Goal: Task Accomplishment & Management: Use online tool/utility

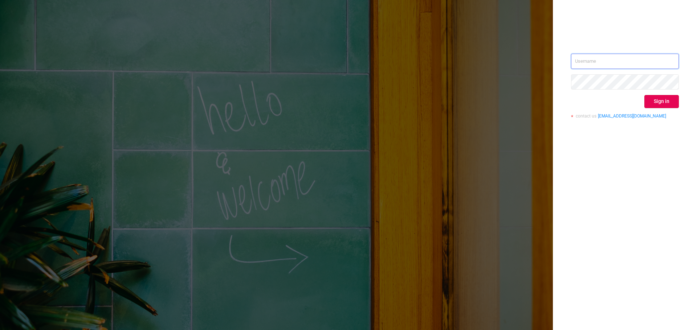
click at [612, 62] on input "text" at bounding box center [625, 61] width 108 height 15
type input "[EMAIL_ADDRESS][DOMAIN_NAME]"
click at [671, 105] on button "Sign in" at bounding box center [661, 101] width 34 height 13
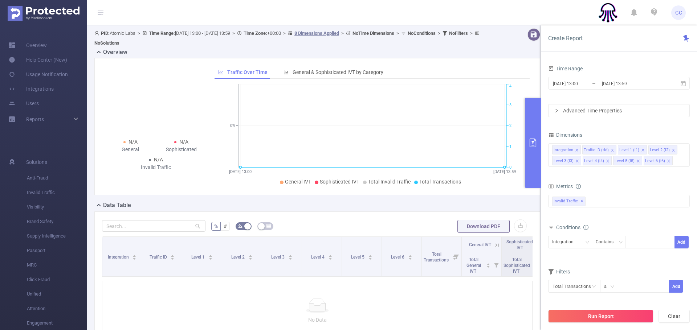
click at [535, 142] on icon "primary" at bounding box center [533, 143] width 9 height 9
click at [532, 150] on button "primary" at bounding box center [533, 143] width 16 height 90
click at [40, 46] on link "Overview" at bounding box center [28, 45] width 38 height 15
click at [572, 85] on input "[DATE] 13:00" at bounding box center [581, 84] width 59 height 10
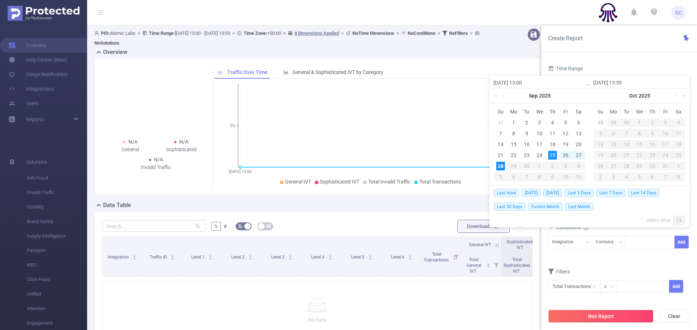
click at [587, 192] on span "Last 3 Days" at bounding box center [579, 193] width 29 height 8
type input "[DATE] 00:00"
type input "[DATE] 23:59"
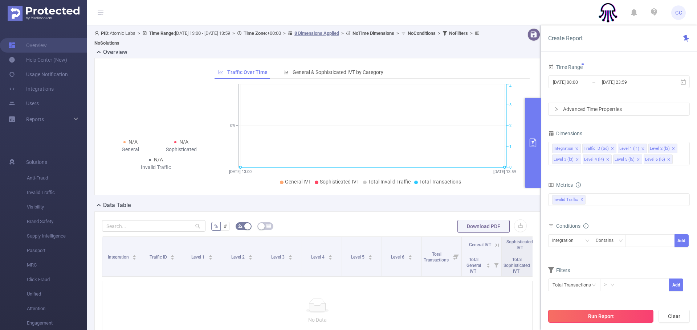
click at [595, 316] on button "Run Report" at bounding box center [600, 316] width 105 height 13
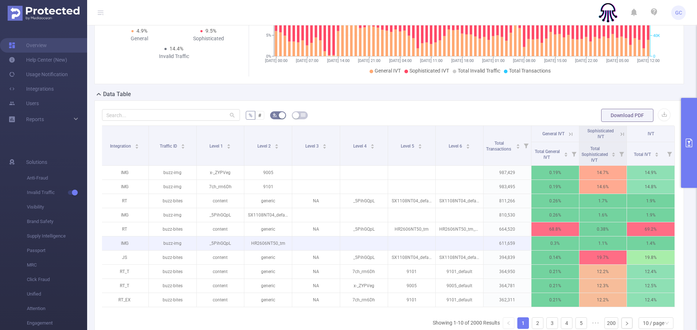
scroll to position [107, 0]
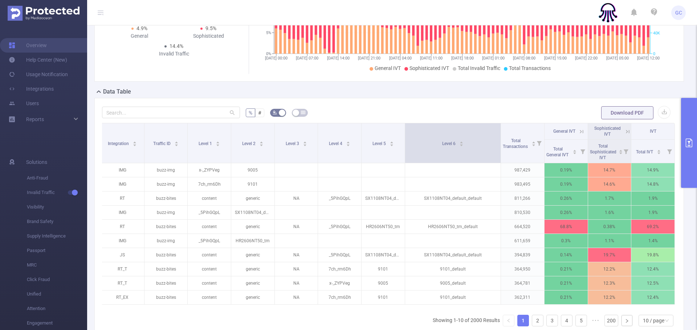
drag, startPoint x: 483, startPoint y: 145, endPoint x: 500, endPoint y: 149, distance: 18.0
click at [500, 149] on span at bounding box center [501, 143] width 4 height 40
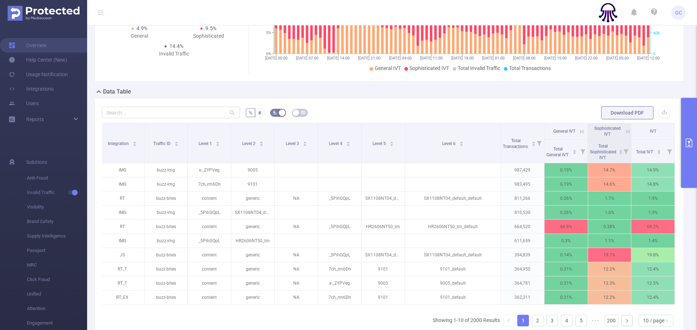
click at [692, 143] on icon "primary" at bounding box center [689, 143] width 9 height 9
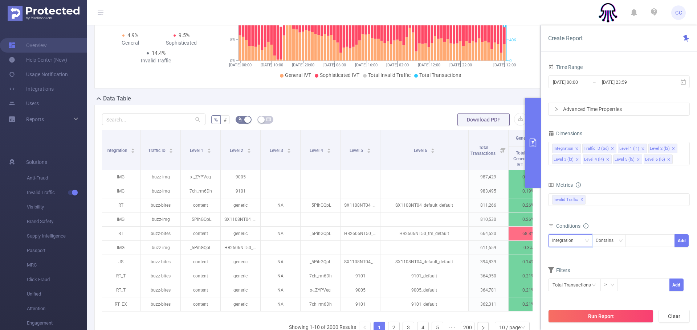
click at [572, 241] on div "Integration" at bounding box center [565, 241] width 27 height 12
click at [562, 215] on li "Level 5 (l5)" at bounding box center [570, 216] width 44 height 12
click at [639, 240] on div at bounding box center [650, 241] width 42 height 12
paste input "HR0409NT51"
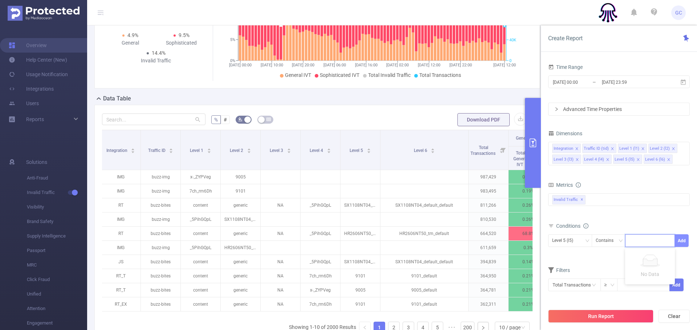
type input "HR0409NT51"
click at [655, 256] on li "HR0409NT51" at bounding box center [650, 256] width 50 height 12
click at [683, 240] on button "Add" at bounding box center [681, 241] width 14 height 13
click at [588, 317] on button "Run Report" at bounding box center [600, 316] width 105 height 13
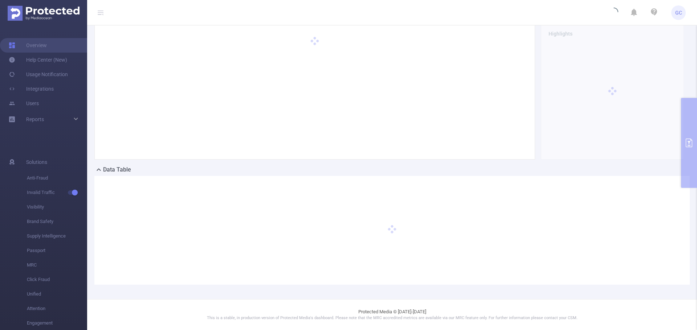
scroll to position [28, 0]
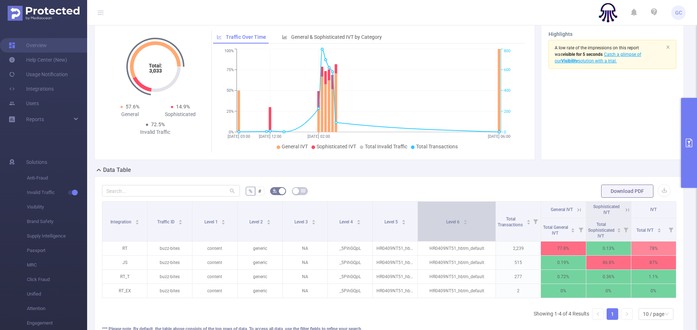
drag, startPoint x: 483, startPoint y: 217, endPoint x: 493, endPoint y: 217, distance: 10.2
click at [493, 217] on th "Level 6" at bounding box center [457, 222] width 78 height 40
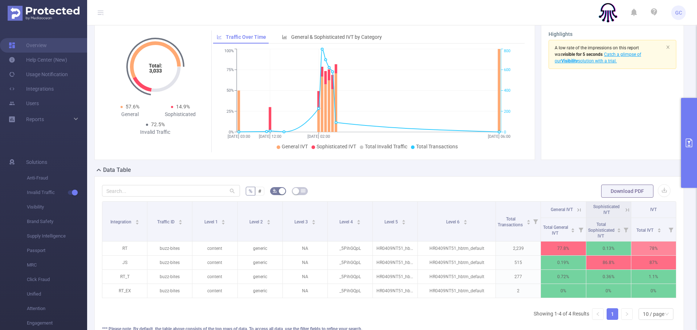
click at [687, 144] on icon "primary" at bounding box center [689, 143] width 9 height 9
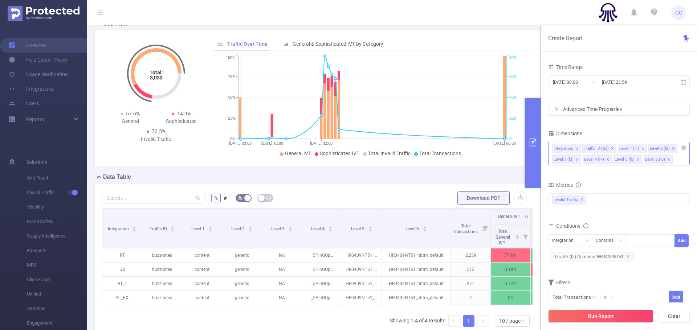
click at [667, 159] on icon "icon: close" at bounding box center [669, 160] width 4 height 4
click at [576, 159] on icon "icon: close" at bounding box center [577, 160] width 4 height 4
click at [672, 148] on icon "icon: close" at bounding box center [673, 148] width 3 height 3
click at [600, 317] on button "Run Report" at bounding box center [600, 316] width 105 height 13
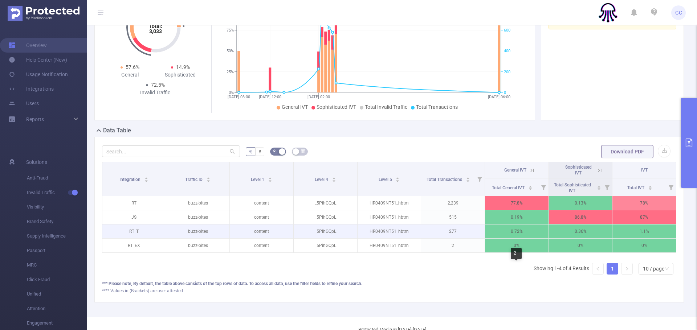
scroll to position [85, 0]
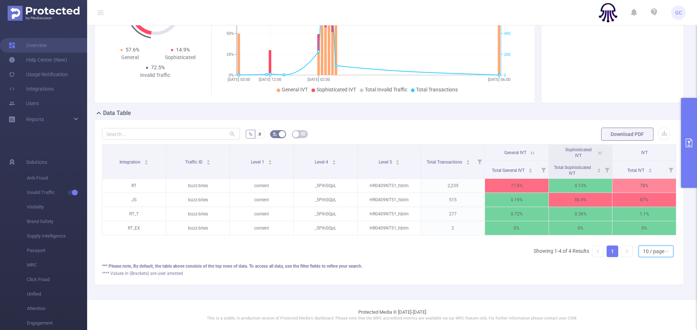
click at [658, 251] on div "10 / page" at bounding box center [653, 251] width 21 height 11
click at [483, 265] on div "*** Please note, By default, the table above consists of the top rows of data. …" at bounding box center [389, 266] width 574 height 7
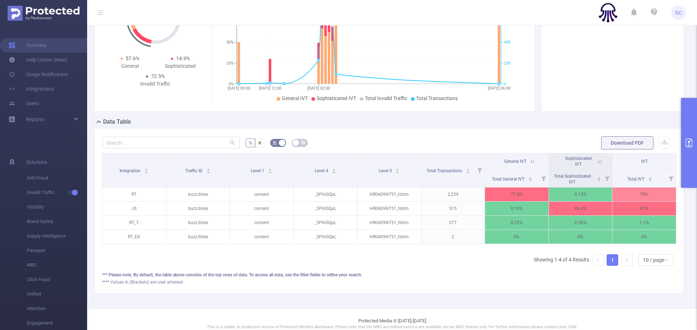
scroll to position [76, 0]
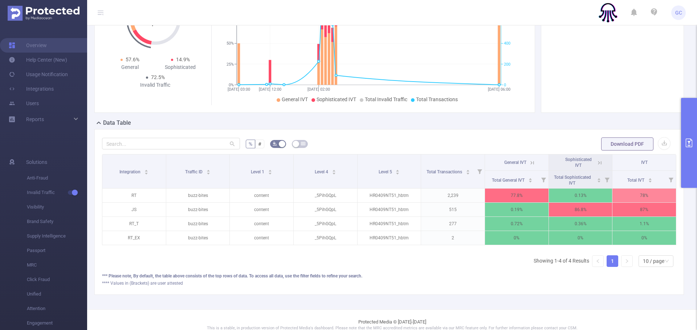
click at [689, 143] on icon "primary" at bounding box center [689, 143] width 7 height 9
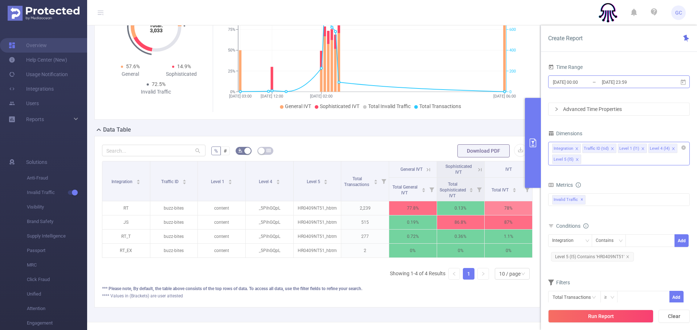
click at [573, 83] on input "[DATE] 00:00" at bounding box center [581, 82] width 59 height 10
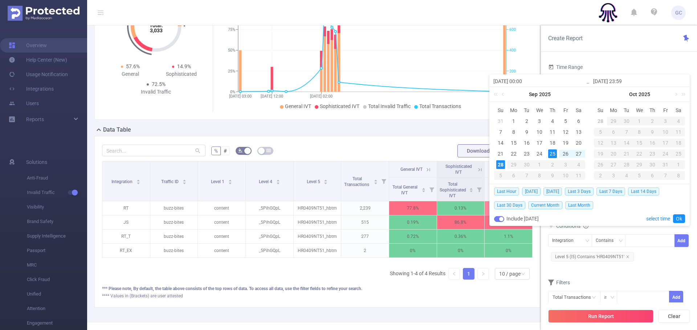
click at [530, 43] on div "Traffic Over Time General & Sophisticated IVT by Category [DATE] 03:00 [DATE] 1…" at bounding box center [371, 51] width 323 height 122
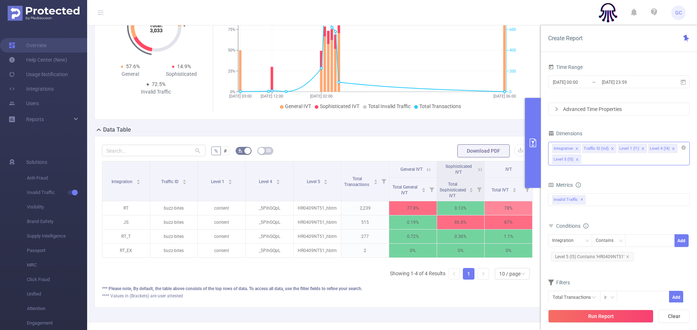
click at [533, 46] on div "Total: 3,033 Total: 3,033 57.6% General 14.9% Sophisticated 72.5% Invalid Traff…" at bounding box center [317, 51] width 446 height 137
click at [535, 128] on button "primary" at bounding box center [533, 143] width 16 height 90
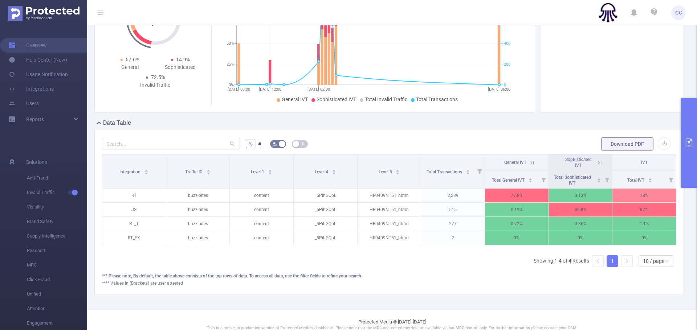
click at [690, 143] on icon "primary" at bounding box center [689, 143] width 9 height 9
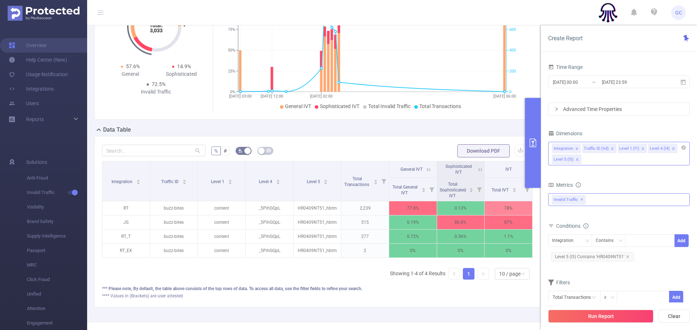
click at [591, 202] on div "Invalid Traffic ✕" at bounding box center [619, 199] width 142 height 13
click at [560, 204] on span at bounding box center [560, 203] width 6 height 6
click at [561, 215] on span at bounding box center [560, 216] width 6 height 6
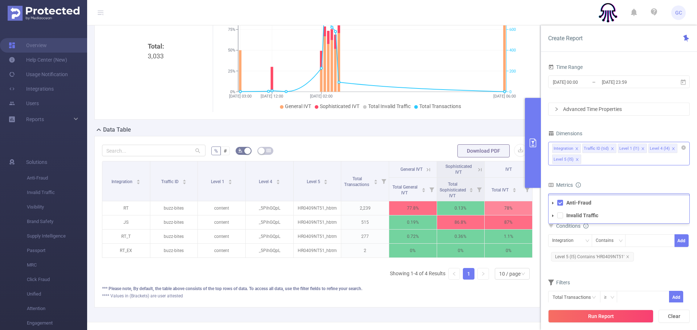
click at [552, 216] on icon "icon: caret-down" at bounding box center [553, 216] width 4 height 4
click at [554, 204] on icon "icon: caret-down" at bounding box center [553, 203] width 4 height 4
click at [605, 318] on button "Run Report" at bounding box center [600, 316] width 105 height 13
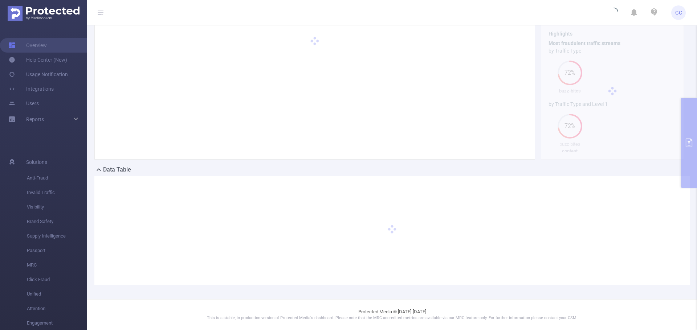
scroll to position [28, 0]
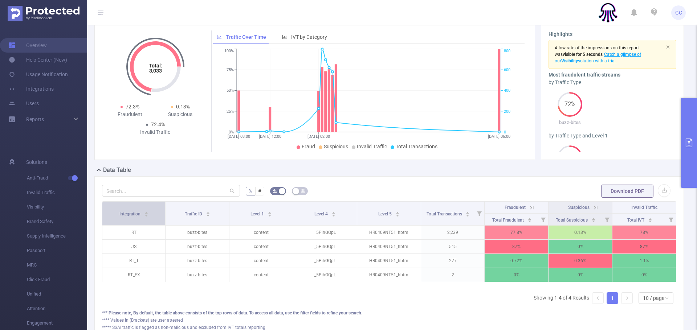
drag, startPoint x: 164, startPoint y: 205, endPoint x: 159, endPoint y: 205, distance: 5.8
click at [159, 205] on th "Integration" at bounding box center [133, 214] width 63 height 24
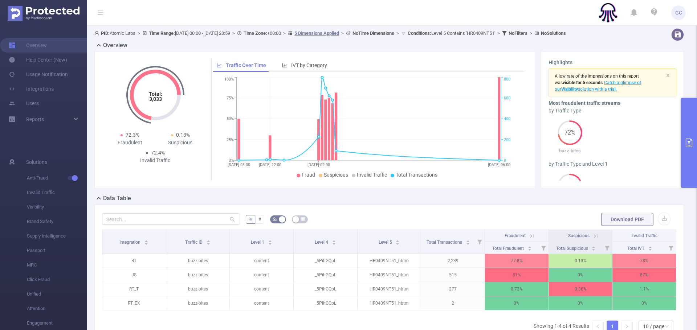
click at [689, 139] on icon "primary" at bounding box center [689, 143] width 9 height 9
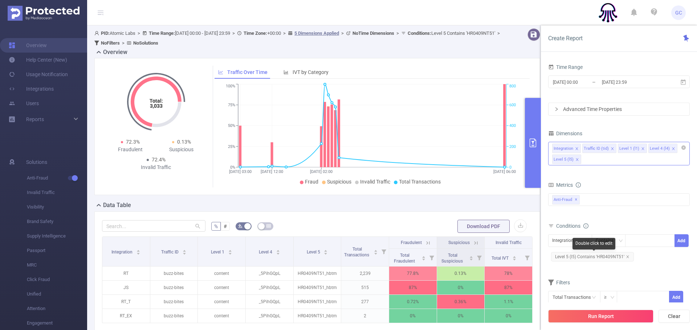
click at [616, 257] on span "Level 5 (l5) Contains 'HR0409NT51'" at bounding box center [592, 256] width 83 height 9
click at [662, 240] on icon "icon: close" at bounding box center [664, 242] width 4 height 4
click at [642, 242] on div at bounding box center [650, 241] width 42 height 12
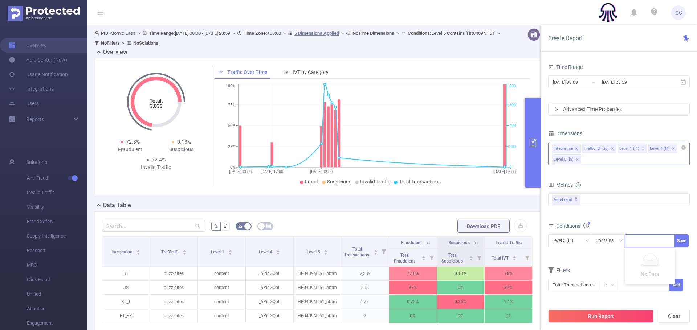
paste input "AN0209NT008"
type input "AN0209NT008"
click at [654, 256] on li "AN0209NT008" at bounding box center [650, 256] width 50 height 12
click at [679, 241] on button "Save" at bounding box center [681, 241] width 14 height 13
click at [597, 318] on button "Run Report" at bounding box center [600, 316] width 105 height 13
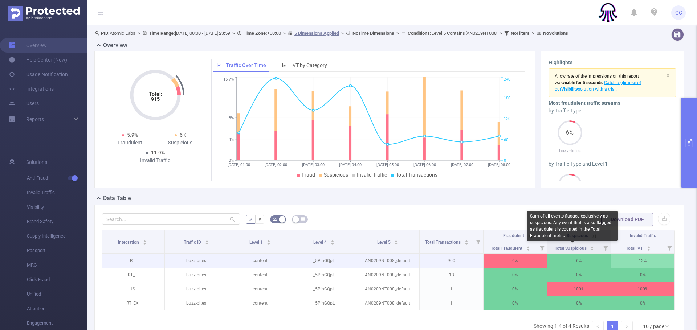
scroll to position [1, 0]
